Goal: Entertainment & Leisure: Consume media (video, audio)

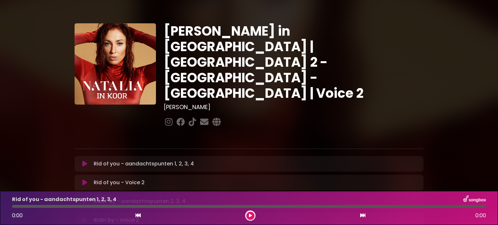
click at [83, 161] on icon at bounding box center [84, 164] width 5 height 6
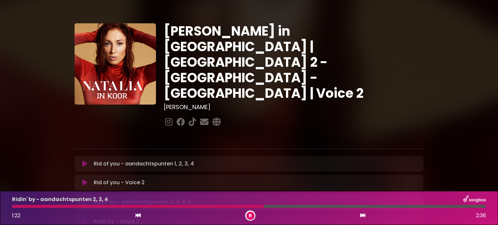
click at [85, 199] on icon at bounding box center [85, 202] width 4 height 6
click at [85, 199] on icon at bounding box center [84, 202] width 5 height 6
click at [29, 205] on div at bounding box center [142, 206] width 261 height 3
click at [22, 206] on div at bounding box center [21, 206] width 19 height 3
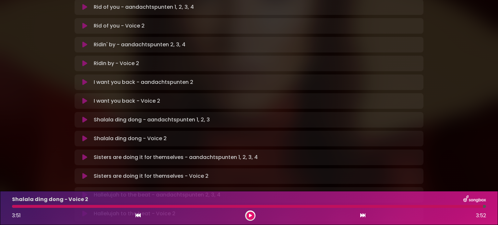
scroll to position [169, 0]
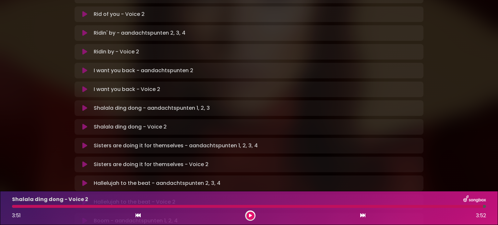
click at [214, 142] on p "Sisters are doing it for themselves - aandachtspunten 1, 2, 3, 4 Loading Track.…" at bounding box center [176, 146] width 164 height 8
click at [83, 143] on icon at bounding box center [84, 146] width 5 height 6
